Goal: Use online tool/utility: Utilize a website feature to perform a specific function

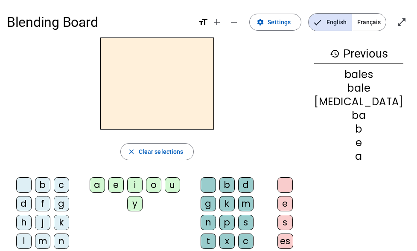
click at [358, 20] on span "Français" at bounding box center [369, 22] width 34 height 17
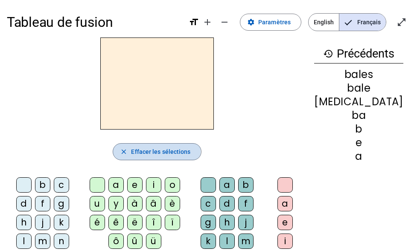
click at [148, 152] on span "Effacer les sélections" at bounding box center [160, 152] width 59 height 10
click at [353, 55] on h3 "history Précédents" at bounding box center [358, 53] width 89 height 19
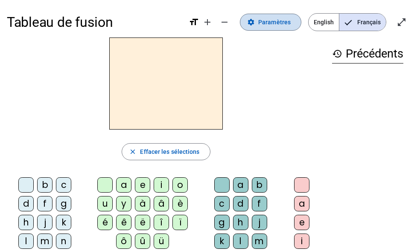
click at [259, 30] on span at bounding box center [270, 22] width 61 height 20
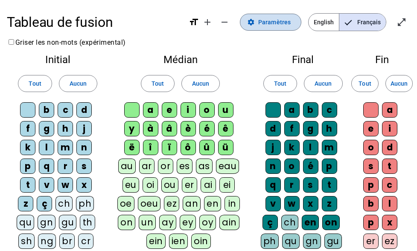
click at [259, 30] on span at bounding box center [270, 22] width 61 height 20
click at [291, 21] on span "Paramètres" at bounding box center [274, 22] width 32 height 10
click at [24, 31] on h1 "Tableau de fusion" at bounding box center [94, 22] width 175 height 27
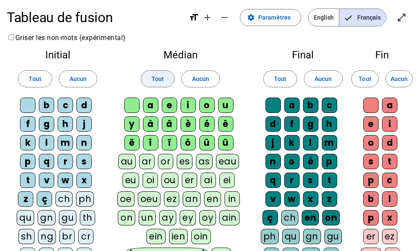
scroll to position [3, 0]
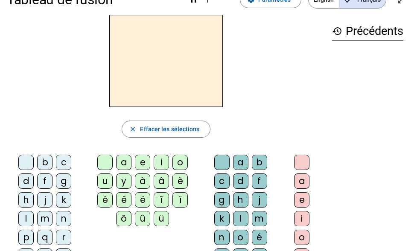
scroll to position [24, 0]
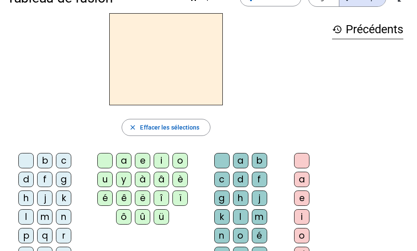
click at [41, 199] on div "j" at bounding box center [44, 198] width 15 height 15
click at [139, 164] on div "e" at bounding box center [142, 160] width 15 height 15
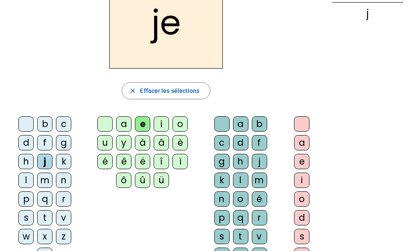
scroll to position [0, 0]
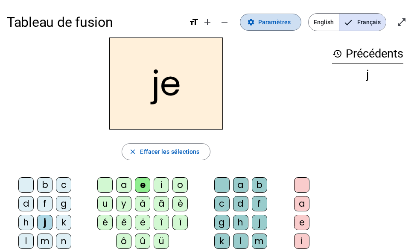
click at [277, 18] on span "Paramètres" at bounding box center [274, 22] width 32 height 10
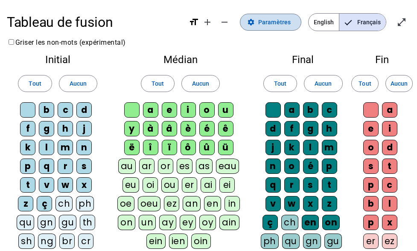
click at [278, 20] on span "Paramètres" at bounding box center [274, 22] width 32 height 10
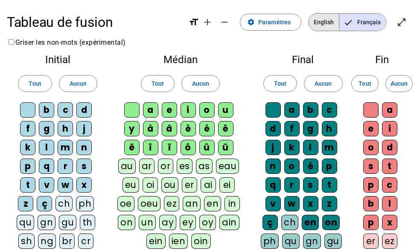
click at [316, 21] on span "English" at bounding box center [324, 22] width 30 height 17
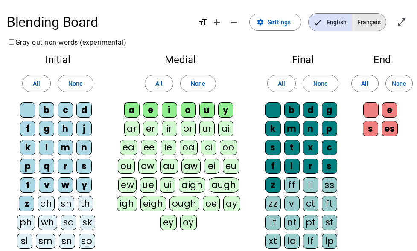
click at [377, 16] on span "Français" at bounding box center [369, 22] width 34 height 17
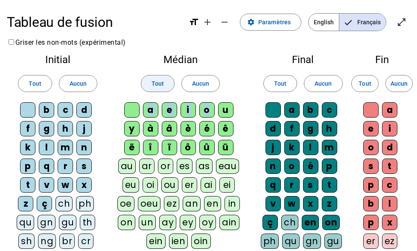
drag, startPoint x: 209, startPoint y: 97, endPoint x: 155, endPoint y: 87, distance: 54.3
click at [155, 87] on div "Médian Tout Aucun a e i o u y à â è é ê ë [PERSON_NAME] ô û ü au ar or es as ea…" at bounding box center [180, 191] width 143 height 287
click at [40, 86] on span "Tout" at bounding box center [35, 84] width 12 height 10
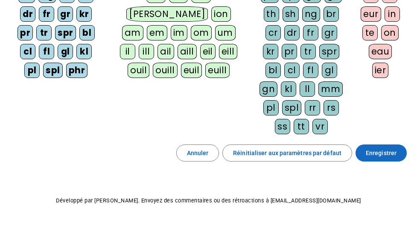
click at [375, 152] on span "Enregistrer" at bounding box center [381, 153] width 31 height 10
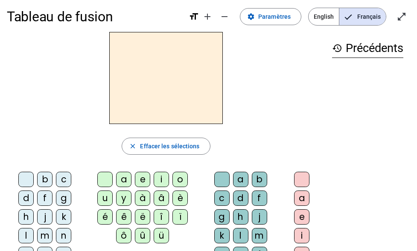
scroll to position [5, 0]
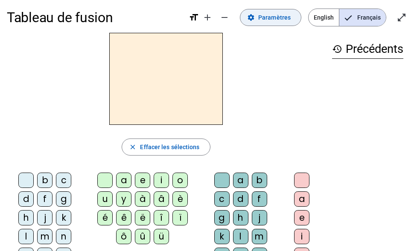
click at [277, 20] on span "Paramètres" at bounding box center [274, 17] width 32 height 10
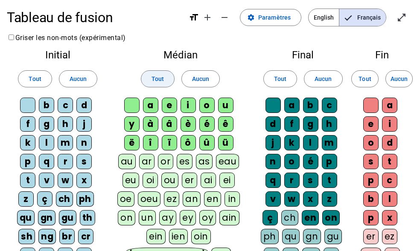
click at [156, 78] on span "Tout" at bounding box center [158, 79] width 12 height 10
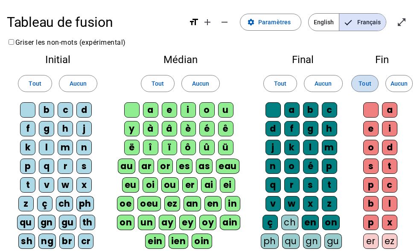
click at [369, 79] on span "Tout" at bounding box center [365, 84] width 12 height 10
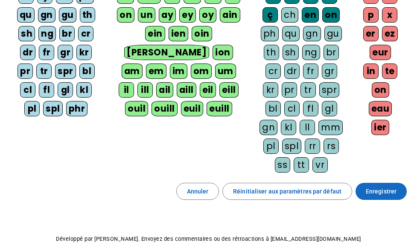
click at [375, 193] on span "Enregistrer" at bounding box center [381, 192] width 31 height 10
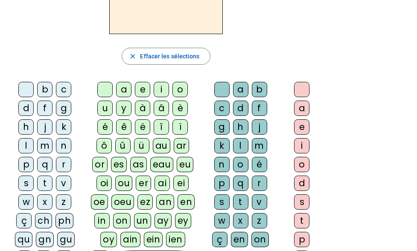
scroll to position [98, 0]
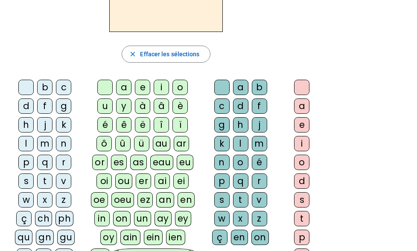
click at [260, 181] on div "r" at bounding box center [259, 181] width 15 height 15
click at [307, 143] on div "i" at bounding box center [301, 143] width 15 height 15
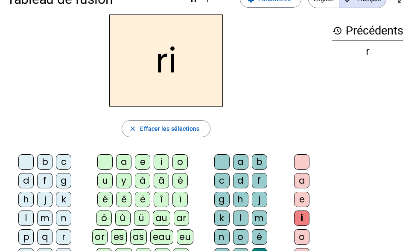
scroll to position [0, 0]
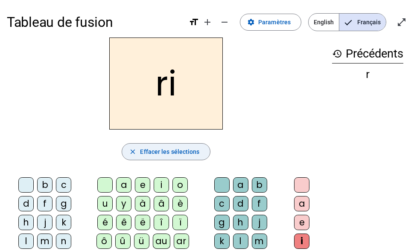
click at [181, 157] on span "button" at bounding box center [166, 152] width 88 height 20
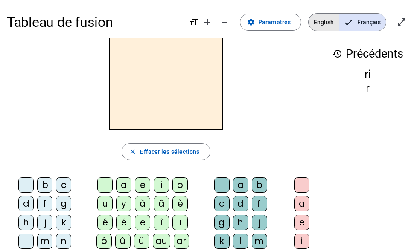
click at [324, 24] on span "English" at bounding box center [324, 22] width 30 height 17
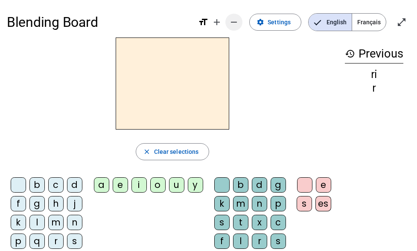
click at [232, 23] on mat-icon "remove" at bounding box center [234, 22] width 10 height 10
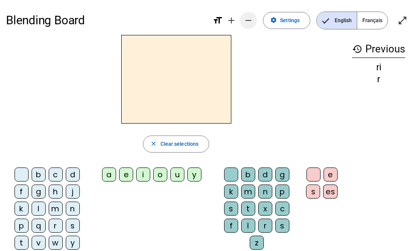
click at [245, 22] on mat-icon "remove" at bounding box center [248, 20] width 10 height 10
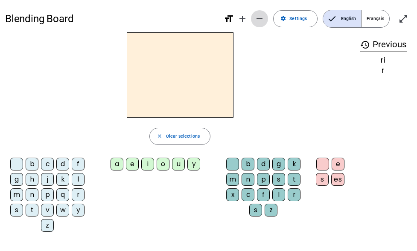
click at [259, 21] on mat-icon "remove" at bounding box center [259, 19] width 10 height 10
